Goal: Transaction & Acquisition: Purchase product/service

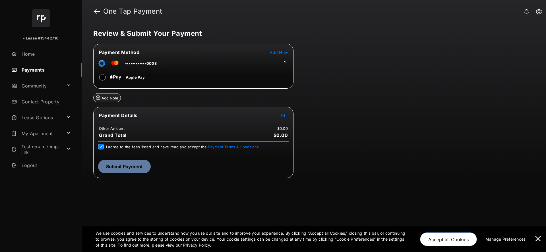
click at [282, 120] on tr "Payment Details Edit" at bounding box center [193, 118] width 198 height 13
click at [282, 114] on span "Edit" at bounding box center [283, 115] width 7 height 5
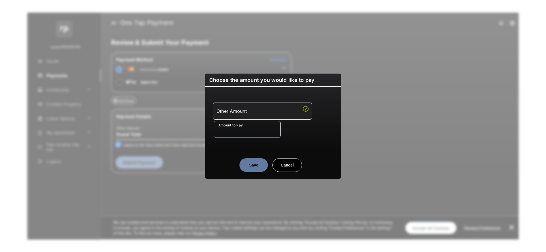
click at [252, 127] on input "Amount to Pay" at bounding box center [247, 129] width 67 height 17
type input "**"
click at [228, 149] on div "Save Cancel" at bounding box center [273, 159] width 136 height 25
click at [247, 165] on button "Save" at bounding box center [253, 165] width 28 height 14
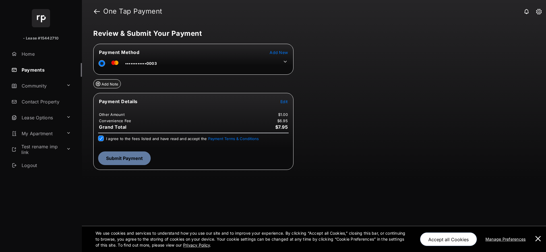
click at [119, 166] on div "Payment Details Edit Other Amount $1.00 Convenience Fee $6.95 Grand Total $7.95…" at bounding box center [193, 131] width 200 height 77
click at [120, 161] on button "Submit Payment" at bounding box center [124, 158] width 53 height 14
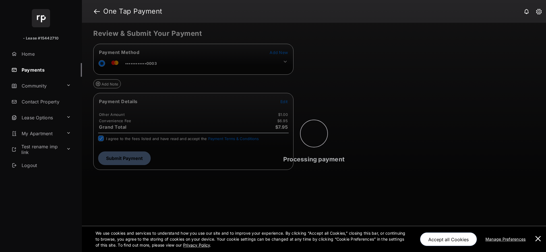
click at [536, 236] on button at bounding box center [537, 239] width 11 height 26
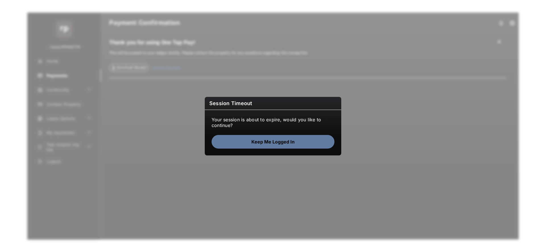
click at [284, 141] on button "Keep me logged in" at bounding box center [272, 142] width 123 height 14
click at [262, 117] on section "Your session is about to expire, would you like to continue?" at bounding box center [272, 122] width 123 height 11
